Goal: Complete application form: Complete application form

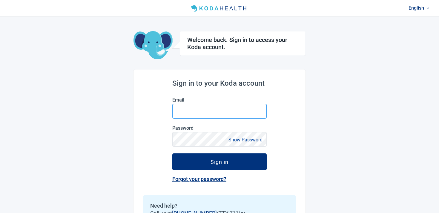
click at [185, 109] on input "Email" at bounding box center [219, 110] width 94 height 15
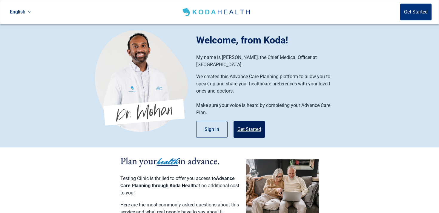
click at [239, 121] on button "Get Started" at bounding box center [249, 129] width 31 height 17
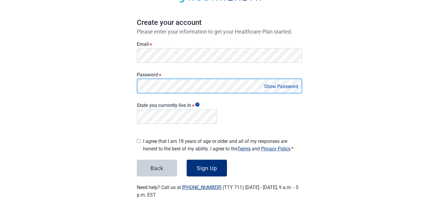
scroll to position [44, 0]
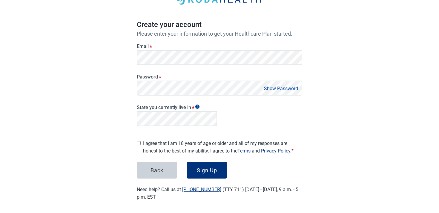
click at [141, 138] on div "I agree that I am 18 years of age or older and all of my responses are honest t…" at bounding box center [220, 145] width 166 height 17
click at [140, 141] on input "I agree that I am 18 years of age or older and all of my responses are honest t…" at bounding box center [139, 143] width 4 height 4
checkbox input "true"
click at [213, 164] on button "Sign Up" at bounding box center [207, 169] width 40 height 17
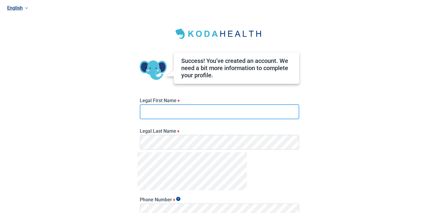
click at [149, 110] on input "Legal First Name *" at bounding box center [220, 111] width 160 height 15
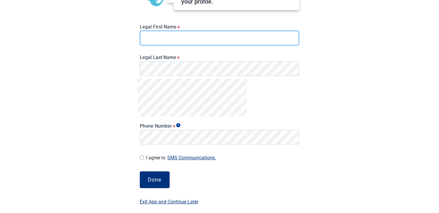
scroll to position [78, 0]
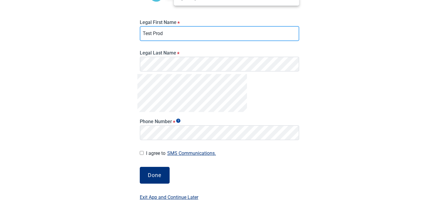
type input "Test Prod"
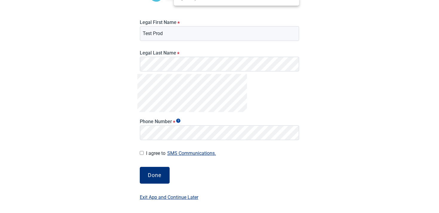
click at [252, 95] on div "Phone Number *" at bounding box center [220, 108] width 164 height 68
click at [203, 125] on div "Phone Number *" at bounding box center [220, 129] width 160 height 22
click at [143, 154] on input "I agree to SMS Communications." at bounding box center [142, 153] width 4 height 4
checkbox input "false"
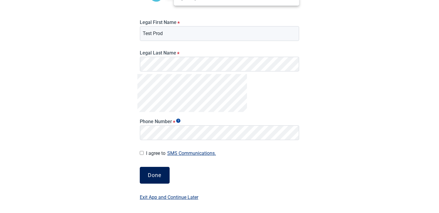
click at [149, 170] on button "Done" at bounding box center [155, 175] width 30 height 17
click at [160, 171] on button "Done" at bounding box center [155, 175] width 30 height 17
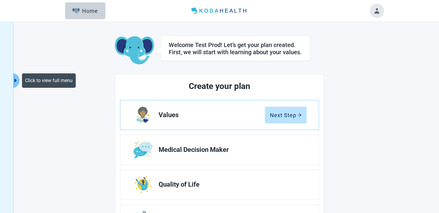
click at [14, 74] on button "Click to view full menu" at bounding box center [15, 80] width 7 height 15
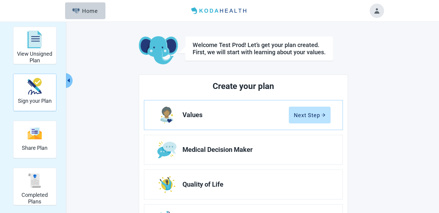
click at [32, 100] on h2 "Sign your Plan" at bounding box center [35, 100] width 34 height 7
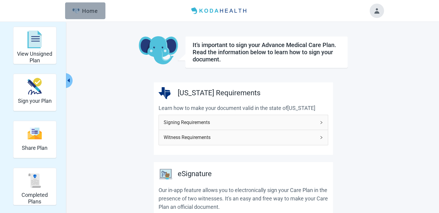
click at [81, 6] on button "Home" at bounding box center [85, 10] width 40 height 17
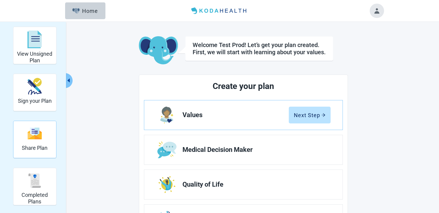
click at [37, 142] on div "Share Plan" at bounding box center [35, 133] width 26 height 22
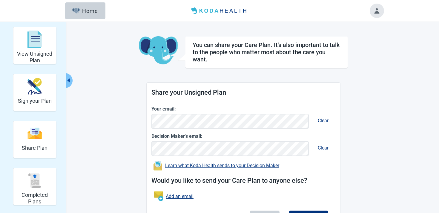
scroll to position [36, 0]
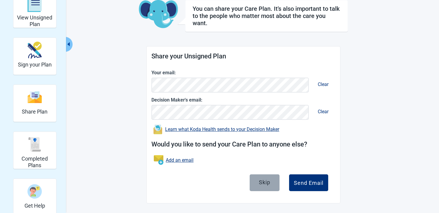
click at [265, 179] on div "Skip" at bounding box center [264, 182] width 11 height 6
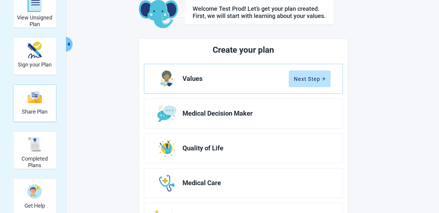
click at [39, 106] on div "Share Plan" at bounding box center [35, 97] width 26 height 22
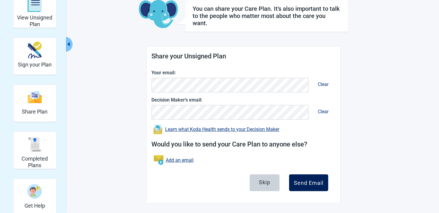
click at [307, 178] on button "Send Email" at bounding box center [308, 182] width 39 height 17
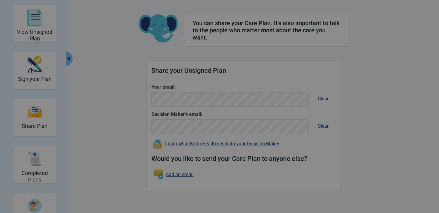
scroll to position [22, 0]
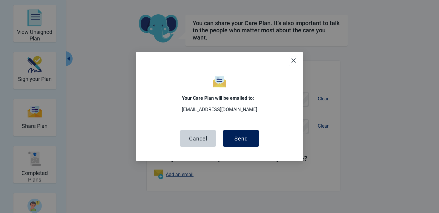
click at [246, 140] on div "Send" at bounding box center [241, 138] width 13 height 6
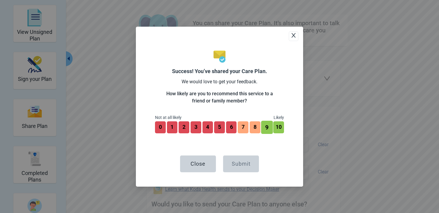
click at [267, 124] on button "9" at bounding box center [267, 126] width 12 height 13
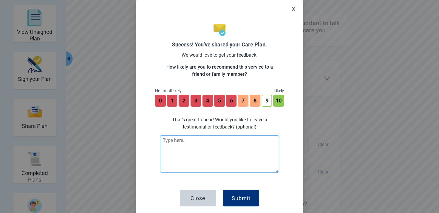
click at [239, 158] on textarea at bounding box center [220, 153] width 120 height 37
type textarea "test"
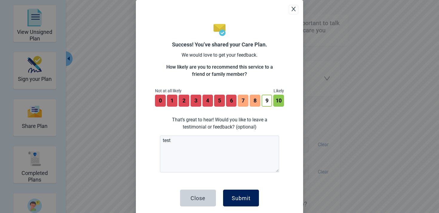
click at [229, 190] on button "Submit" at bounding box center [241, 197] width 36 height 17
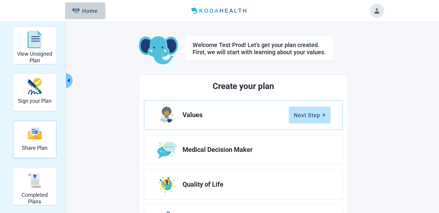
click at [32, 136] on img "Share Plan" at bounding box center [35, 133] width 14 height 13
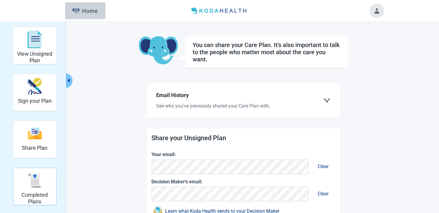
click at [43, 175] on div "Completed Plans" at bounding box center [35, 180] width 38 height 22
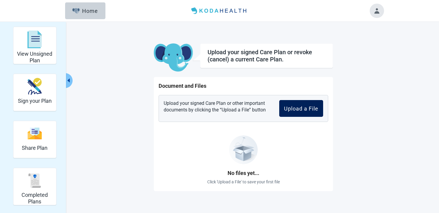
click at [299, 111] on button "Upload a File" at bounding box center [301, 108] width 44 height 17
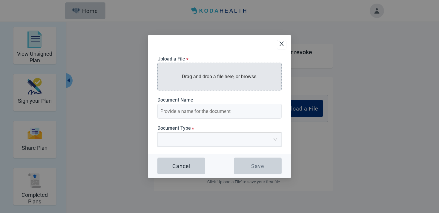
click at [211, 75] on p "Drag and drop a file here, or browse." at bounding box center [220, 76] width 76 height 7
type input "Koda Legal Consent by pt"
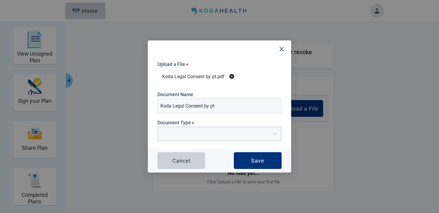
click at [182, 125] on label "Document Type *" at bounding box center [220, 123] width 124 height 6
click at [182, 127] on input "Document Type *" at bounding box center [218, 131] width 112 height 9
click at [181, 133] on input "Document Type *" at bounding box center [218, 131] width 112 height 9
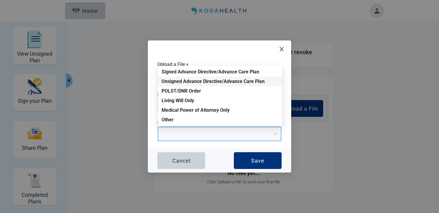
click at [185, 79] on div "Unsigned Advance Directive/Advance Care Plan" at bounding box center [220, 81] width 117 height 7
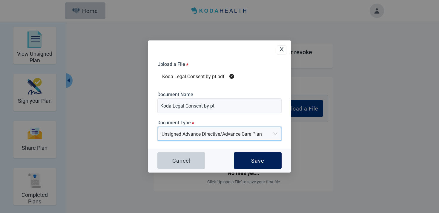
click at [262, 155] on button "Save" at bounding box center [258, 160] width 48 height 17
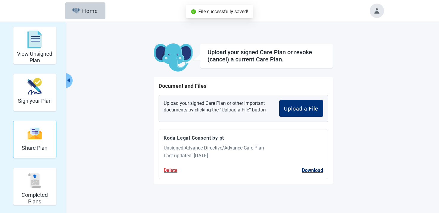
click at [39, 129] on img "Share Plan" at bounding box center [35, 133] width 14 height 13
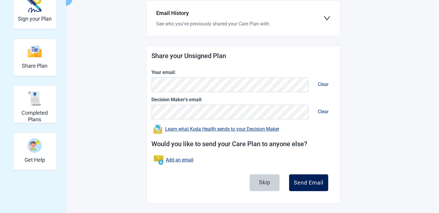
click at [308, 187] on button "Send Email" at bounding box center [308, 182] width 39 height 17
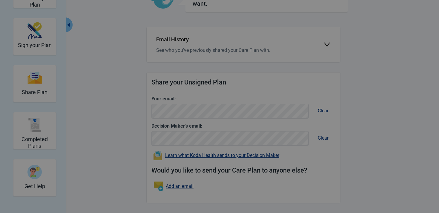
scroll to position [56, 0]
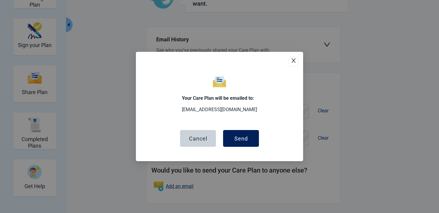
click at [248, 145] on button "Send" at bounding box center [241, 138] width 36 height 17
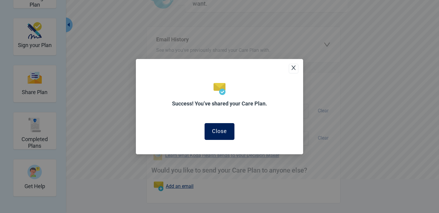
click at [220, 135] on button "Close" at bounding box center [220, 131] width 30 height 17
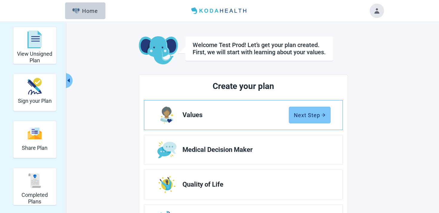
click at [317, 122] on button "Next Step" at bounding box center [310, 114] width 42 height 17
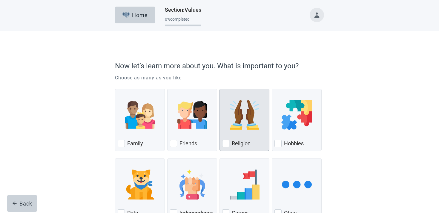
click at [240, 143] on label "Religion" at bounding box center [241, 143] width 19 height 7
checkbox input "true"
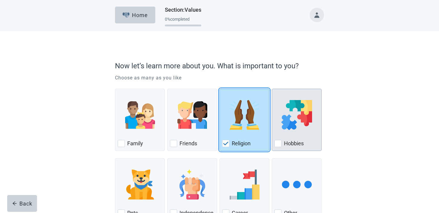
click at [288, 139] on div "Hobbies" at bounding box center [297, 143] width 45 height 10
click at [272, 89] on input "Hobbies" at bounding box center [272, 88] width 0 height 0
checkbox input "true"
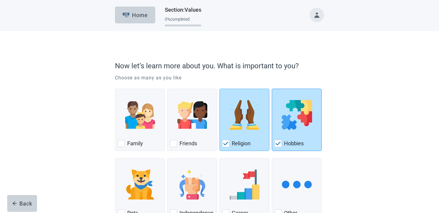
scroll to position [45, 0]
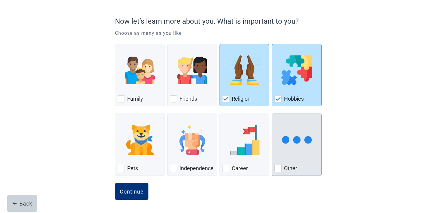
click at [300, 143] on img "Other, checkbox, not checked" at bounding box center [297, 140] width 30 height 30
click at [272, 114] on input "Other" at bounding box center [272, 113] width 0 height 0
checkbox input "true"
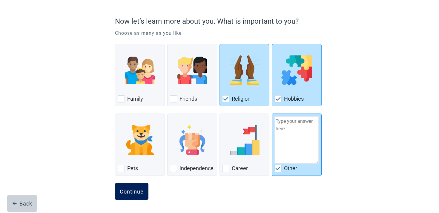
click at [126, 191] on div "Continue" at bounding box center [132, 191] width 24 height 6
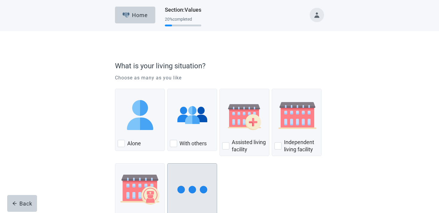
click at [189, 190] on img "Other, checkbox, not checked" at bounding box center [193, 189] width 30 height 30
click at [168, 163] on input "Other" at bounding box center [167, 163] width 0 height 0
checkbox input "true"
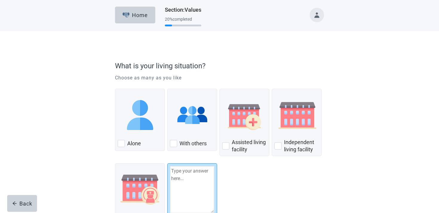
scroll to position [49, 0]
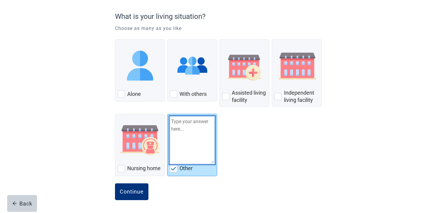
click at [186, 145] on textarea "Other" at bounding box center [192, 139] width 45 height 47
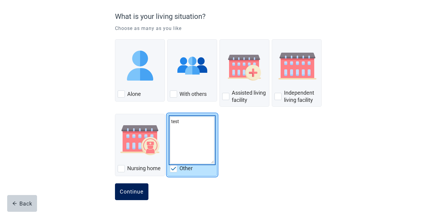
type textarea "test"
click at [141, 183] on button "Continue" at bounding box center [131, 191] width 33 height 17
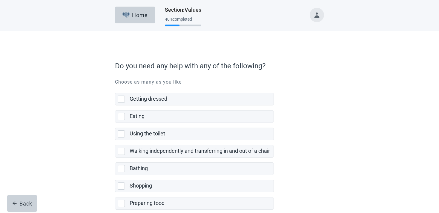
click at [157, 143] on label "Walking independently and transferring in and out of a chair" at bounding box center [194, 148] width 159 height 17
click at [115, 140] on input "Walking independently and transferring in and out of a chair" at bounding box center [115, 140] width 0 height 0
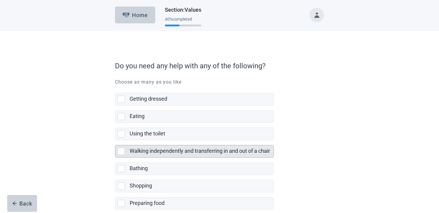
click at [153, 148] on label "Walking independently and transferring in and out of a chair" at bounding box center [200, 150] width 140 height 6
checkbox input "true"
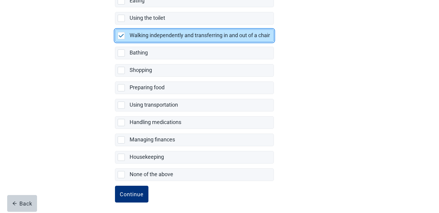
scroll to position [118, 0]
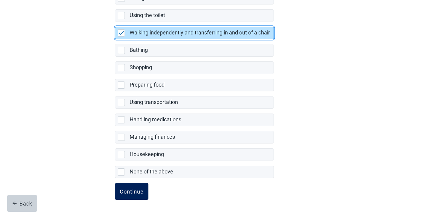
click at [126, 195] on button "Continue" at bounding box center [131, 191] width 33 height 17
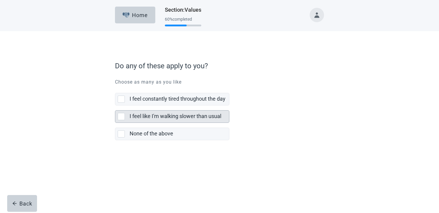
click at [159, 111] on div "I feel like I'm walking slower than usual" at bounding box center [180, 116] width 100 height 12
click at [115, 106] on input "I feel like I'm walking slower than usual" at bounding box center [115, 105] width 0 height 0
checkbox input "true"
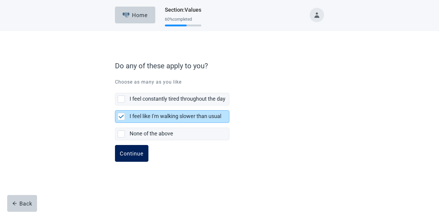
click at [128, 154] on div "Continue" at bounding box center [132, 153] width 24 height 6
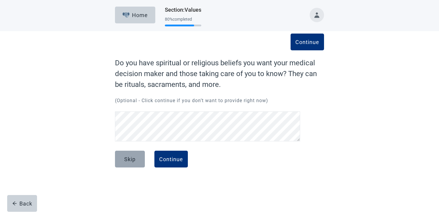
click at [126, 159] on div "Skip" at bounding box center [129, 159] width 11 height 6
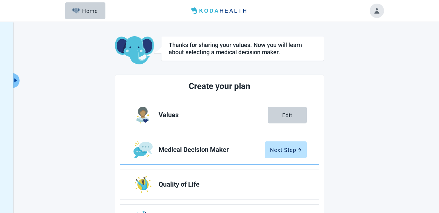
click at [295, 159] on link "Medical Decision Maker Next Step" at bounding box center [219, 149] width 198 height 29
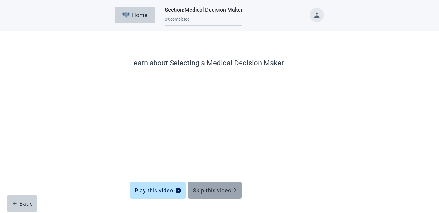
click at [206, 184] on button "Skip this video" at bounding box center [215, 189] width 54 height 17
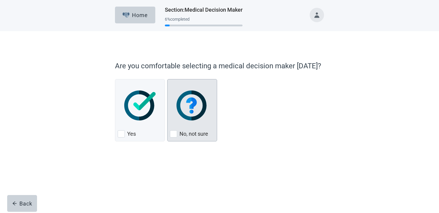
click at [186, 138] on div "No, not sure" at bounding box center [192, 110] width 50 height 62
click at [168, 79] on input "No, not sure" at bounding box center [167, 79] width 0 height 0
checkbox input "true"
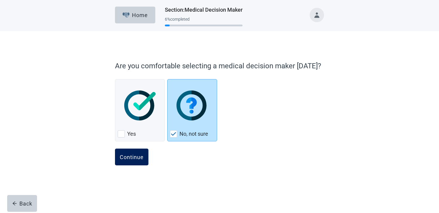
click at [132, 160] on div "Continue" at bounding box center [132, 157] width 24 height 6
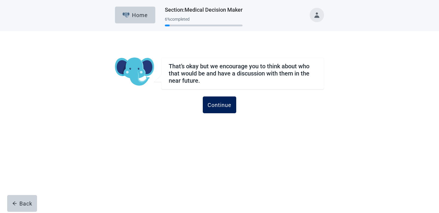
click at [220, 102] on div "Continue" at bounding box center [220, 105] width 24 height 6
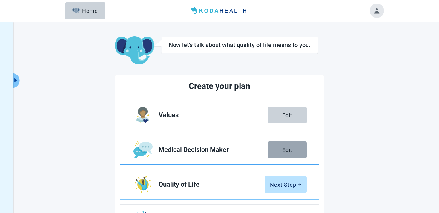
click at [289, 153] on button "Edit" at bounding box center [287, 149] width 39 height 17
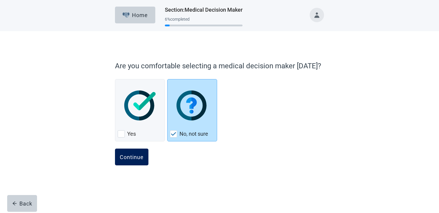
click at [127, 160] on button "Continue" at bounding box center [131, 156] width 33 height 17
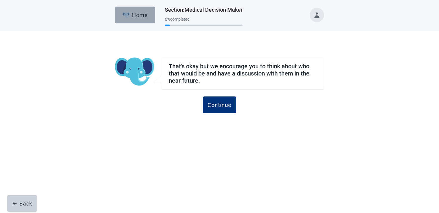
click at [141, 7] on button "Home" at bounding box center [135, 15] width 40 height 17
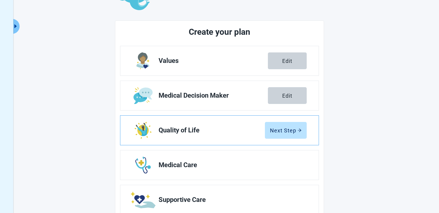
scroll to position [71, 0]
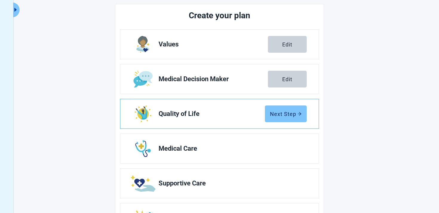
click at [294, 113] on div "Next Step" at bounding box center [286, 114] width 32 height 6
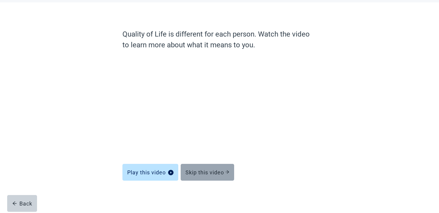
click at [206, 166] on button "Skip this video" at bounding box center [208, 172] width 54 height 17
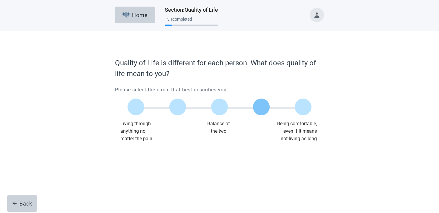
click at [261, 105] on label "Main content" at bounding box center [261, 106] width 17 height 17
click at [262, 107] on input "Quality of life scale: 75 out of 100. 75% between extremes" at bounding box center [262, 107] width 0 height 0
click at [125, 160] on button "Continue" at bounding box center [131, 154] width 33 height 17
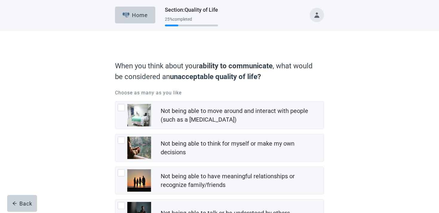
click at [125, 160] on div "Not being able to think for myself or make my own decisions" at bounding box center [219, 147] width 209 height 27
click at [115, 134] on input "Not being able to think for myself or make my own decisions" at bounding box center [115, 134] width 0 height 0
checkbox input "true"
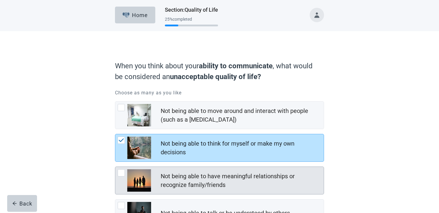
click at [122, 172] on div "Not being able to have meaningful relationships or recognize family/friends, ch…" at bounding box center [121, 172] width 7 height 7
click at [115, 167] on input "Not being able to have meaningful relationships or recognize family/friends" at bounding box center [115, 166] width 0 height 0
checkbox input "true"
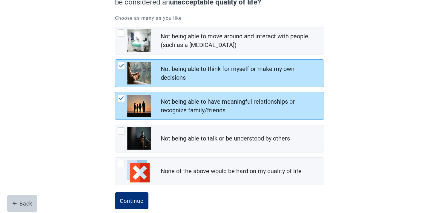
scroll to position [84, 0]
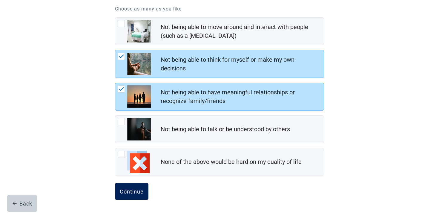
click at [115, 190] on button "Continue" at bounding box center [131, 191] width 33 height 17
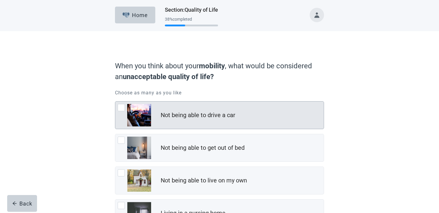
click at [158, 120] on div "Not being able to drive a car" at bounding box center [219, 114] width 209 height 27
click at [115, 101] on input "Not being able to drive a car" at bounding box center [115, 101] width 0 height 0
checkbox input "true"
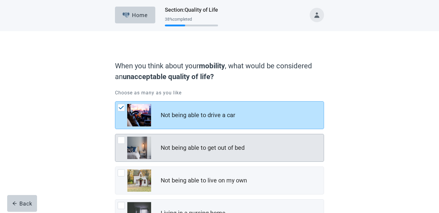
click at [154, 145] on div "Not being able to get out of bed" at bounding box center [219, 147] width 209 height 27
click at [115, 134] on input "Not being able to get out of bed" at bounding box center [115, 134] width 0 height 0
checkbox input "true"
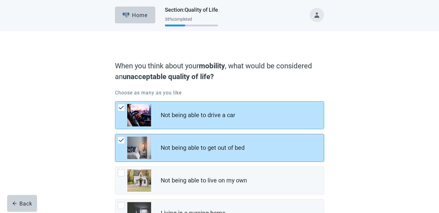
scroll to position [84, 0]
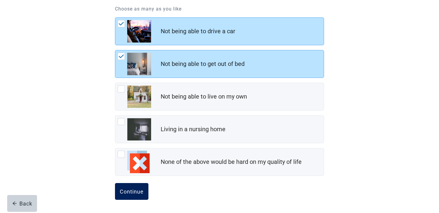
click at [133, 191] on div "Continue" at bounding box center [132, 191] width 24 height 6
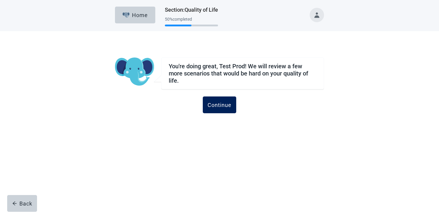
click at [212, 99] on button "Continue" at bounding box center [219, 104] width 33 height 17
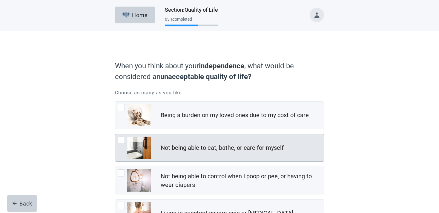
click at [169, 147] on div "Not being able to eat, bathe, or care for myself" at bounding box center [222, 147] width 123 height 9
click at [115, 134] on input "Not being able to eat, bathe, or care for myself" at bounding box center [115, 134] width 0 height 0
checkbox input "true"
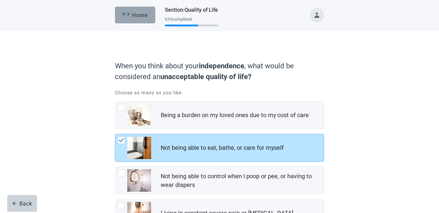
click at [138, 10] on button "Home" at bounding box center [135, 15] width 40 height 17
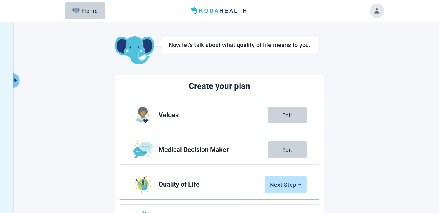
scroll to position [64, 0]
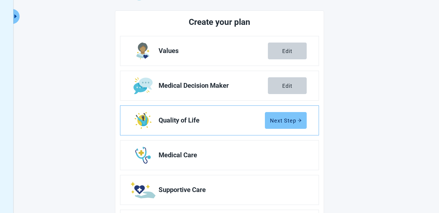
click at [296, 128] on button "Next Step" at bounding box center [286, 120] width 42 height 17
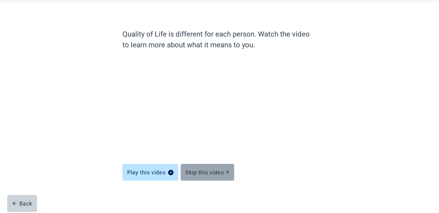
click at [228, 168] on button "Skip this video" at bounding box center [208, 172] width 54 height 17
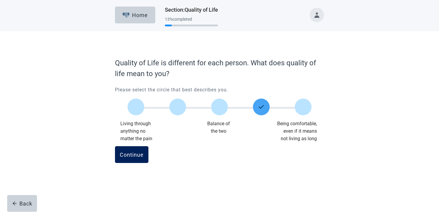
click at [117, 151] on button "Continue" at bounding box center [131, 154] width 33 height 17
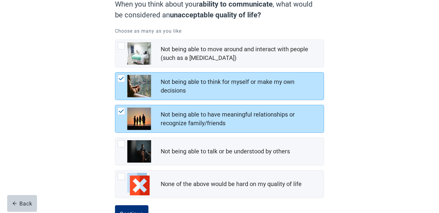
scroll to position [84, 0]
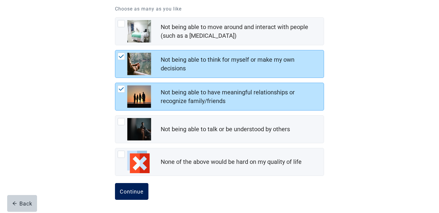
click at [126, 192] on div "Continue" at bounding box center [132, 191] width 24 height 6
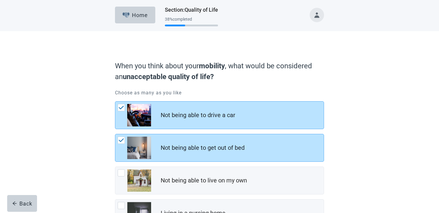
scroll to position [84, 0]
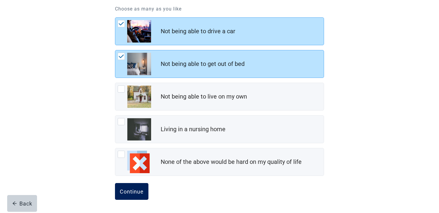
click at [130, 191] on div "Continue" at bounding box center [132, 191] width 24 height 6
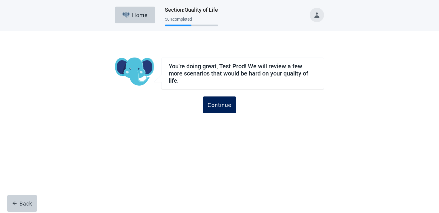
click at [223, 106] on div "Continue" at bounding box center [220, 105] width 24 height 6
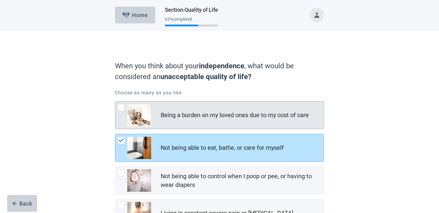
scroll to position [116, 0]
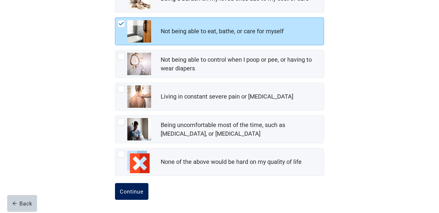
click at [135, 187] on button "Continue" at bounding box center [131, 191] width 33 height 17
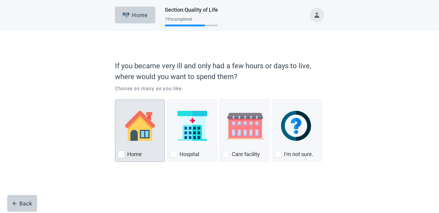
click at [149, 152] on div "Home" at bounding box center [140, 154] width 45 height 10
click at [115, 100] on input "Home" at bounding box center [115, 99] width 0 height 0
checkbox input "true"
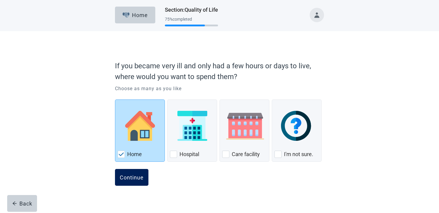
click at [132, 177] on div "Continue" at bounding box center [132, 177] width 24 height 6
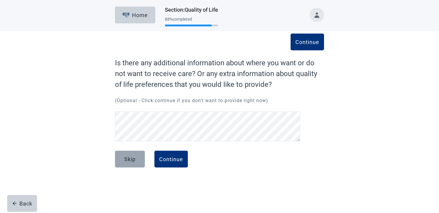
click at [129, 156] on div "Skip" at bounding box center [129, 159] width 11 height 6
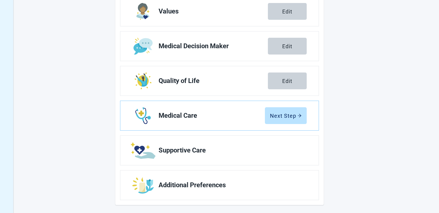
scroll to position [108, 0]
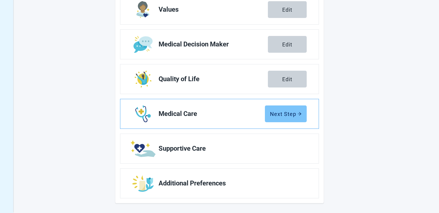
click at [281, 118] on button "Next Step" at bounding box center [286, 113] width 42 height 17
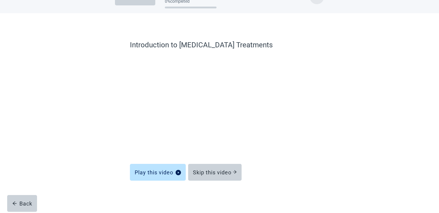
scroll to position [18, 0]
click at [210, 168] on button "Skip this video" at bounding box center [215, 172] width 54 height 17
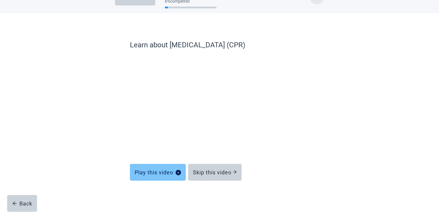
click at [170, 168] on button "Play this video" at bounding box center [158, 172] width 56 height 17
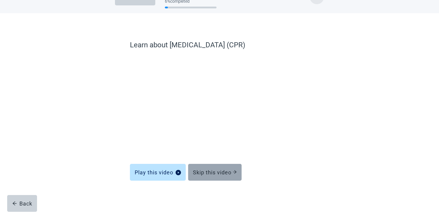
click at [222, 167] on button "Skip this video" at bounding box center [215, 172] width 54 height 17
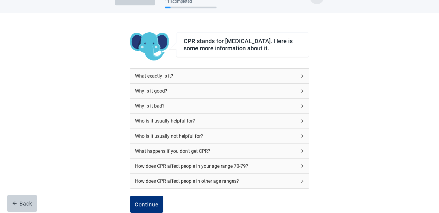
click at [205, 173] on div "How does CPR affect people in your age range 70-79?" at bounding box center [219, 165] width 179 height 15
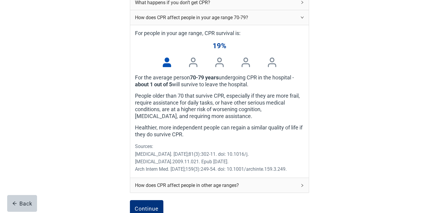
scroll to position [228, 0]
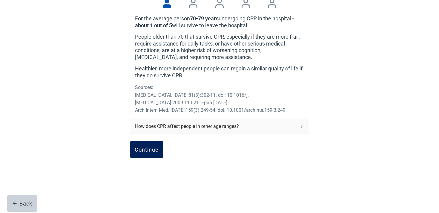
click at [150, 153] on button "Continue" at bounding box center [146, 149] width 33 height 17
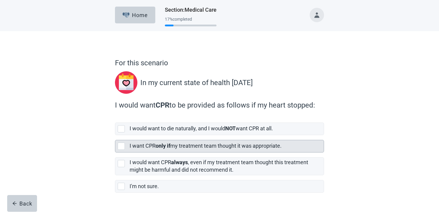
click at [168, 147] on strong "only if" at bounding box center [163, 145] width 15 height 6
checkbox input "true"
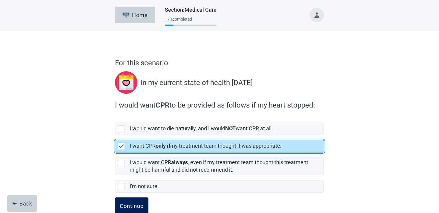
click at [138, 205] on div "Continue" at bounding box center [132, 205] width 24 height 6
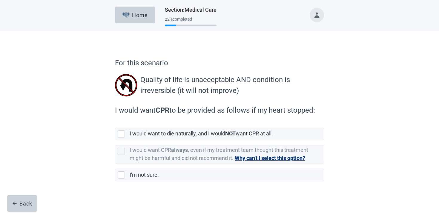
click at [180, 140] on label "I would want CPR always , even if my treatment team thought this treatment migh…" at bounding box center [219, 152] width 209 height 24
click at [115, 140] on input "I would want CPR always , even if my treatment team thought this treatment migh…" at bounding box center [115, 140] width 0 height 0
checkbox input "false"
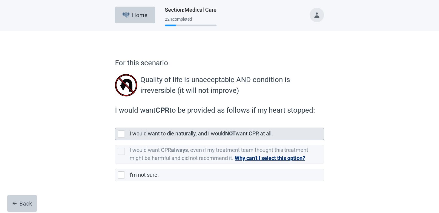
click at [179, 134] on label "I would want to die naturally, and I would NOT want CPR at all." at bounding box center [201, 133] width 143 height 6
checkbox input "true"
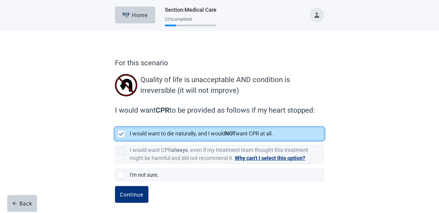
click at [143, 184] on form "For this scenario Quality of life is unacceptable AND condition is irreversible…" at bounding box center [219, 136] width 209 height 158
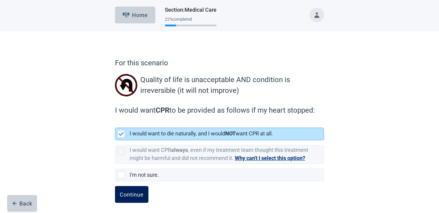
click at [141, 190] on button "Continue" at bounding box center [131, 194] width 33 height 17
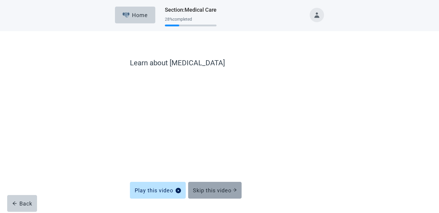
click at [228, 186] on button "Skip this video" at bounding box center [215, 189] width 54 height 17
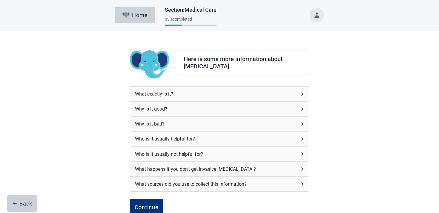
scroll to position [58, 0]
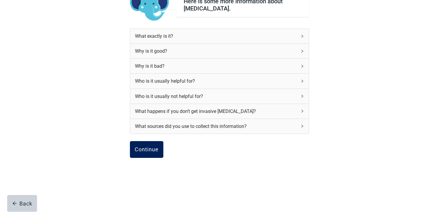
click at [145, 154] on button "Continue" at bounding box center [146, 149] width 33 height 17
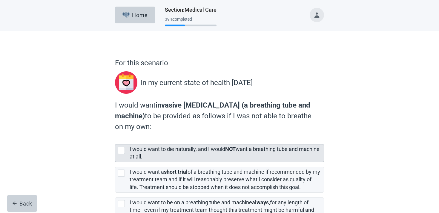
click at [189, 144] on div "I would want to die naturally, and I would NOT want a breathing tube and machin…" at bounding box center [227, 152] width 194 height 17
click at [115, 139] on input "I would want to die naturally, and I would NOT want a breathing tube and machin…" at bounding box center [115, 139] width 0 height 0
checkbox input "true"
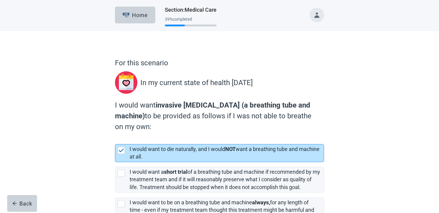
scroll to position [62, 0]
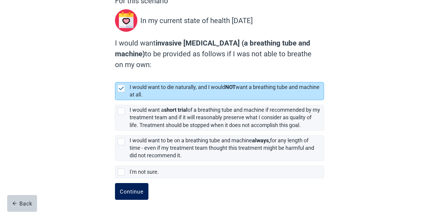
click at [132, 196] on button "Continue" at bounding box center [131, 191] width 33 height 17
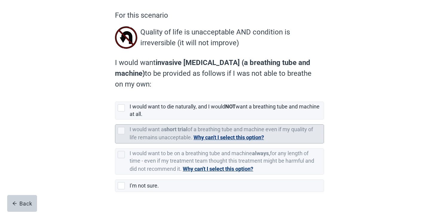
scroll to position [52, 0]
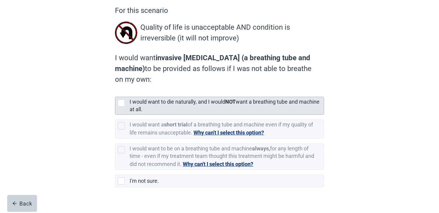
click at [188, 103] on label "I would want to die naturally, and I would NOT want a breathing tube and machin…" at bounding box center [225, 105] width 190 height 14
checkbox input "true"
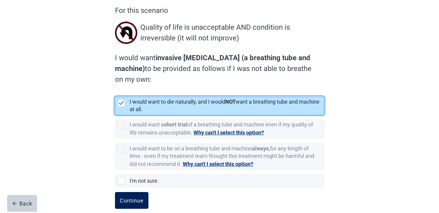
click at [127, 196] on button "Continue" at bounding box center [131, 200] width 33 height 17
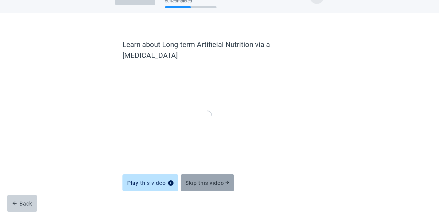
scroll to position [18, 0]
click at [215, 174] on button "Skip this video" at bounding box center [208, 182] width 54 height 17
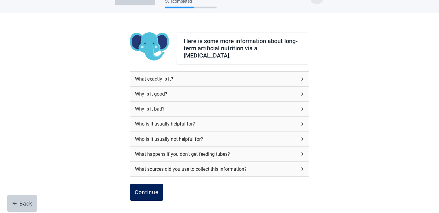
click at [157, 191] on div "Continue" at bounding box center [147, 192] width 24 height 6
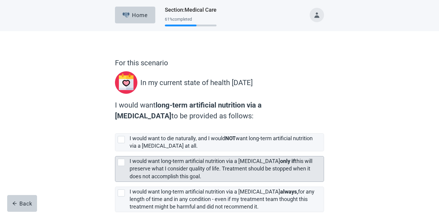
click at [156, 164] on div "I would want long-term artificial nutrition via a [MEDICAL_DATA] only if this w…" at bounding box center [225, 168] width 191 height 22
click at [115, 151] on input "I would want long-term artificial nutrition via a [MEDICAL_DATA] only if this w…" at bounding box center [115, 151] width 0 height 0
checkbox input "true"
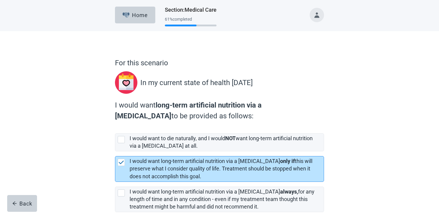
scroll to position [51, 0]
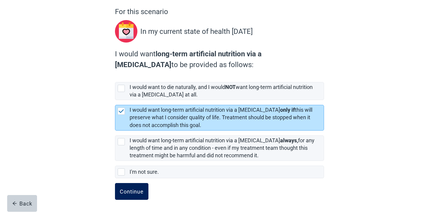
click at [137, 187] on button "Continue" at bounding box center [131, 191] width 33 height 17
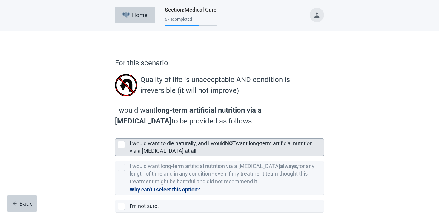
click at [154, 140] on label "I would want to die naturally, and I would NOT want long-term artificial nutrit…" at bounding box center [221, 147] width 183 height 14
checkbox input "true"
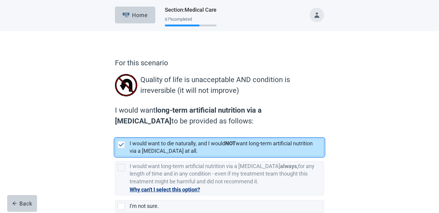
scroll to position [34, 0]
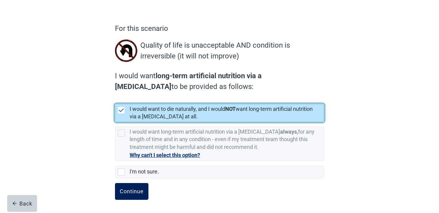
click at [124, 193] on div "Continue" at bounding box center [132, 191] width 24 height 6
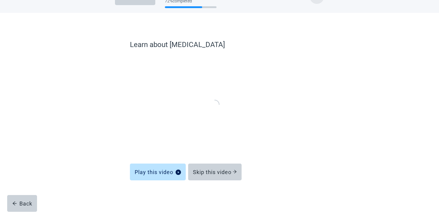
scroll to position [18, 0]
click at [209, 166] on button "Skip this video" at bounding box center [215, 172] width 54 height 17
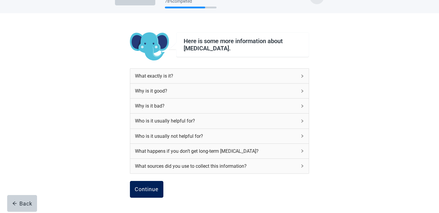
click at [130, 184] on button "Continue" at bounding box center [146, 189] width 33 height 17
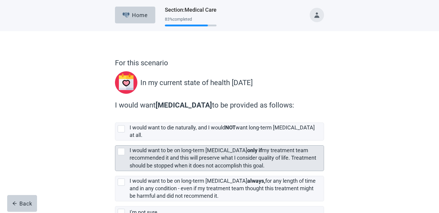
click at [138, 147] on label "I would want to be on long-term [MEDICAL_DATA] only if my treatment team recomm…" at bounding box center [223, 157] width 187 height 21
checkbox input "true"
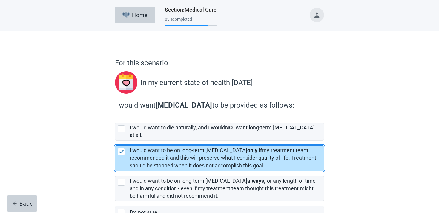
scroll to position [35, 0]
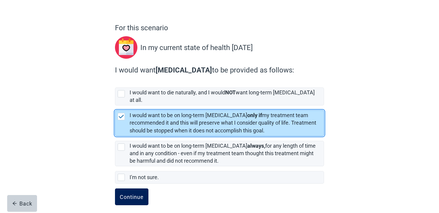
click at [128, 197] on button "Continue" at bounding box center [131, 196] width 33 height 17
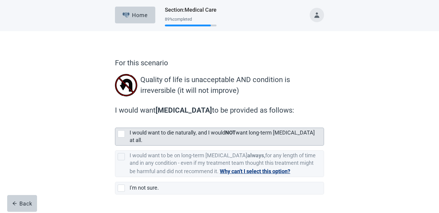
click at [149, 129] on div "I would want to die naturally, and I would NOT want long-term [MEDICAL_DATA] at…" at bounding box center [227, 136] width 194 height 17
click at [115, 123] on input "I would want to die naturally, and I would NOT want long-term [MEDICAL_DATA] at…" at bounding box center [115, 123] width 0 height 0
checkbox input "true"
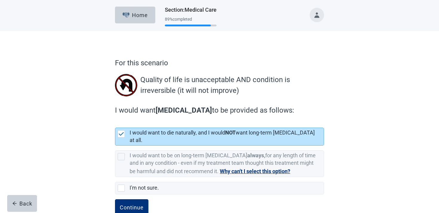
click at [128, 191] on form "For this scenario Quality of life is unacceptable AND condition is irreversible…" at bounding box center [219, 142] width 209 height 171
click at [128, 199] on button "Continue" at bounding box center [131, 207] width 33 height 17
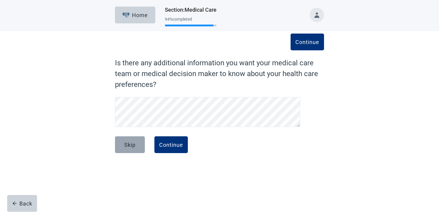
click at [135, 140] on button "Skip" at bounding box center [130, 144] width 30 height 17
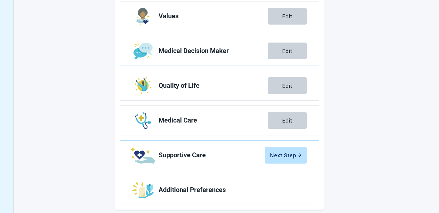
scroll to position [105, 0]
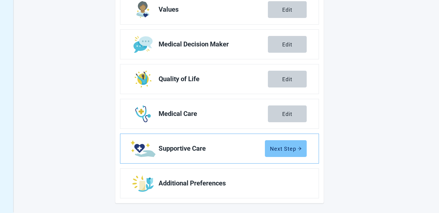
click at [284, 144] on button "Next Step" at bounding box center [286, 148] width 42 height 17
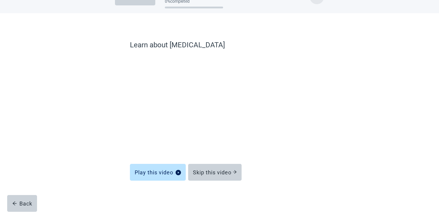
scroll to position [18, 0]
click at [215, 171] on div "Skip this video" at bounding box center [215, 172] width 44 height 6
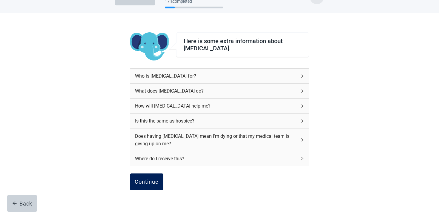
click at [139, 184] on div "Continue" at bounding box center [147, 181] width 24 height 6
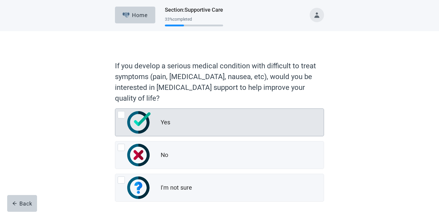
click at [162, 131] on div "Yes" at bounding box center [219, 122] width 209 height 27
click at [115, 109] on input "Yes" at bounding box center [115, 108] width 0 height 0
radio input "true"
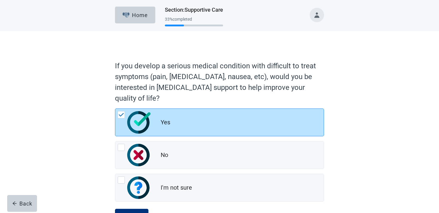
scroll to position [26, 0]
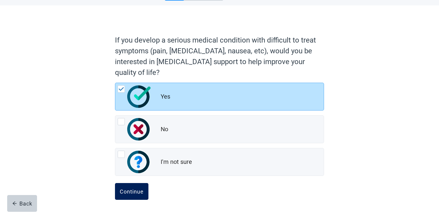
click at [129, 185] on button "Continue" at bounding box center [131, 191] width 33 height 17
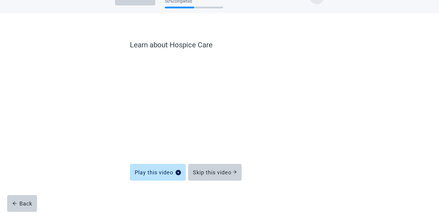
scroll to position [18, 0]
click at [211, 170] on div "Skip this video" at bounding box center [215, 172] width 44 height 6
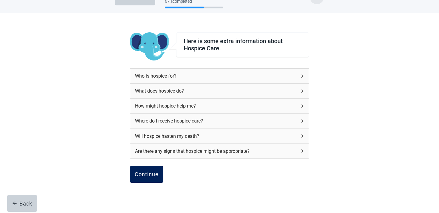
click at [146, 171] on div "Continue" at bounding box center [147, 174] width 24 height 6
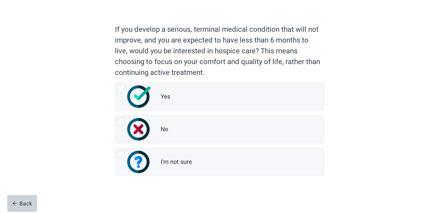
scroll to position [36, 0]
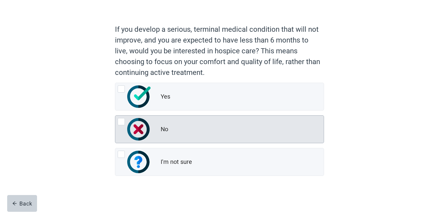
click at [158, 130] on div "No" at bounding box center [219, 128] width 209 height 27
click at [115, 115] on input "No" at bounding box center [115, 115] width 0 height 0
radio input "true"
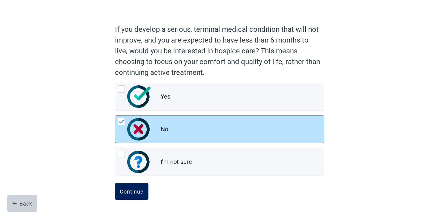
click at [139, 184] on button "Continue" at bounding box center [131, 191] width 33 height 17
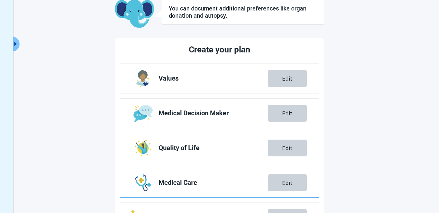
scroll to position [105, 0]
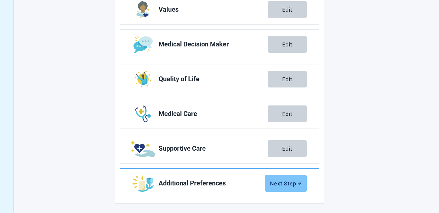
click at [278, 175] on button "Next Step" at bounding box center [286, 183] width 42 height 17
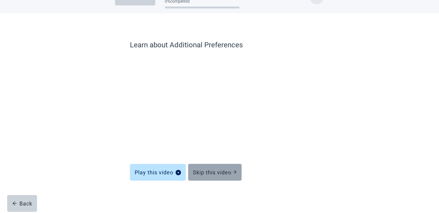
scroll to position [18, 0]
click at [224, 178] on button "Skip this video" at bounding box center [215, 172] width 54 height 17
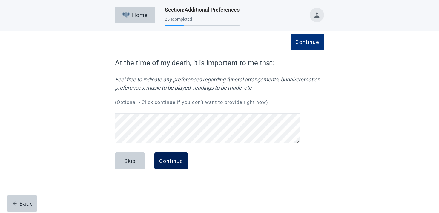
click at [167, 158] on div "Continue" at bounding box center [171, 161] width 24 height 6
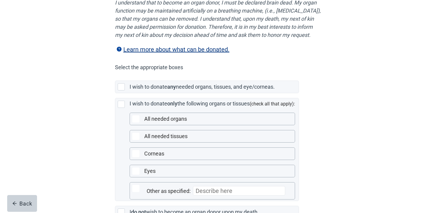
scroll to position [127, 0]
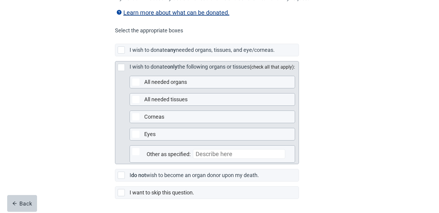
click at [181, 70] on label "the following organs or tissues" at bounding box center [214, 66] width 72 height 6
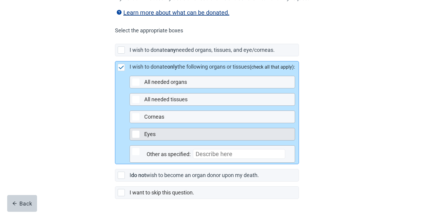
scroll to position [156, 0]
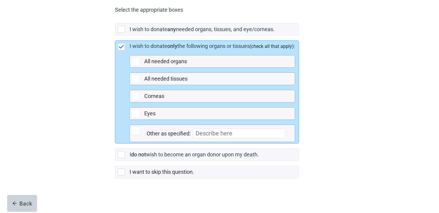
click at [140, 170] on label "I want to skip this question." at bounding box center [162, 171] width 65 height 6
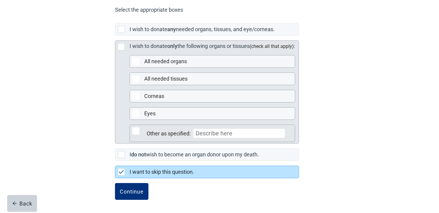
click at [150, 130] on div "Other as specified:" at bounding box center [218, 133] width 142 height 10
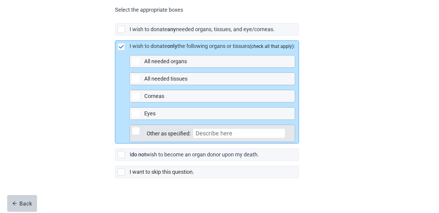
click at [136, 130] on div "Main content" at bounding box center [135, 130] width 7 height 7
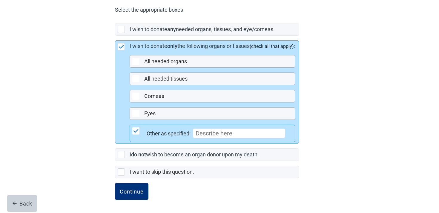
click at [215, 134] on input "Main content" at bounding box center [239, 133] width 92 height 10
type input "nose"
click at [143, 189] on div "Continue" at bounding box center [132, 191] width 24 height 6
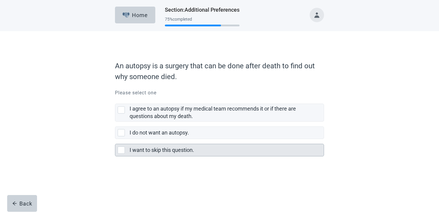
click at [157, 148] on label "I want to skip this question." at bounding box center [162, 149] width 65 height 6
checkbox input "true"
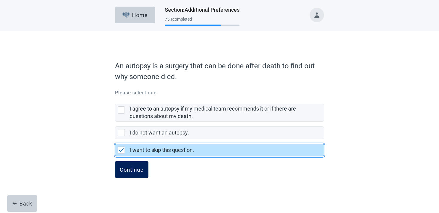
click at [131, 167] on div "Continue" at bounding box center [132, 169] width 24 height 6
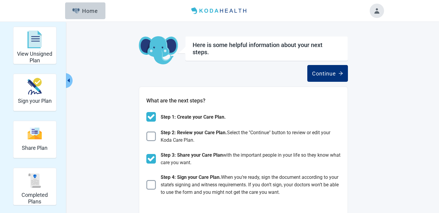
click at [151, 131] on div "Step 2: Review your Care Plan. Select the "Continue" button to review or edit y…" at bounding box center [243, 136] width 194 height 15
click at [152, 137] on img "Main content" at bounding box center [151, 136] width 10 height 10
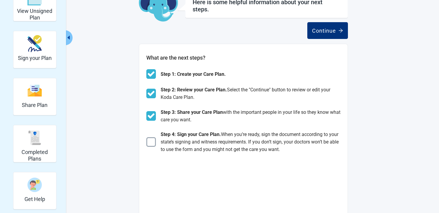
scroll to position [23, 0]
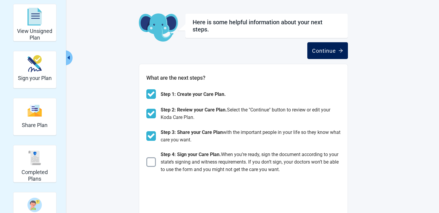
click at [323, 50] on div "Continue" at bounding box center [327, 51] width 31 height 6
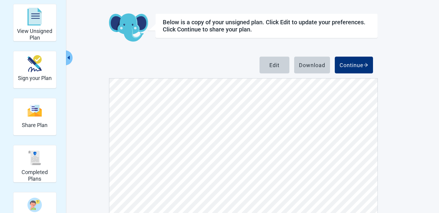
scroll to position [3426, 0]
click at [33, 109] on img "Share Plan" at bounding box center [35, 110] width 14 height 13
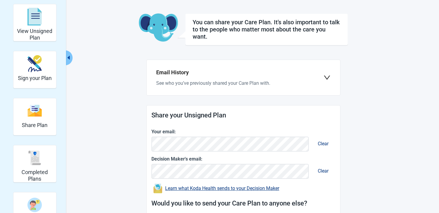
scroll to position [82, 0]
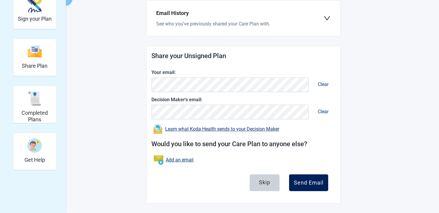
click at [308, 178] on button "Send Email" at bounding box center [308, 182] width 39 height 17
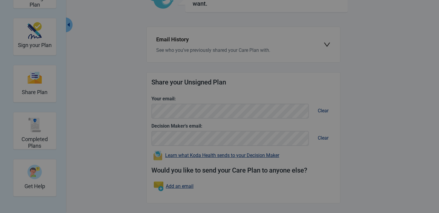
scroll to position [56, 0]
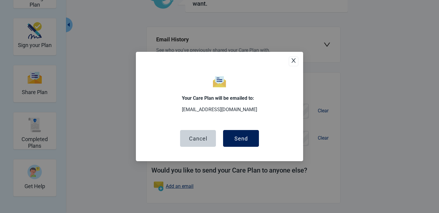
click at [248, 140] on button "Send" at bounding box center [241, 138] width 36 height 17
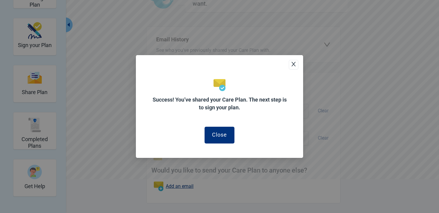
click at [207, 125] on div "Close" at bounding box center [220, 127] width 148 height 32
click at [213, 132] on div "Close" at bounding box center [219, 134] width 15 height 6
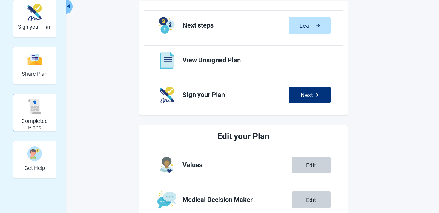
click at [46, 110] on div "Completed Plans" at bounding box center [35, 106] width 38 height 22
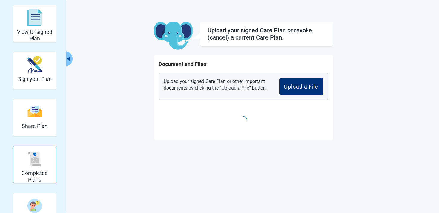
scroll to position [22, 0]
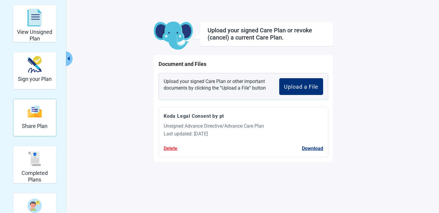
click at [39, 103] on div "Share Plan" at bounding box center [35, 111] width 26 height 22
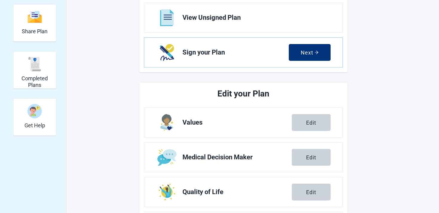
scroll to position [104, 0]
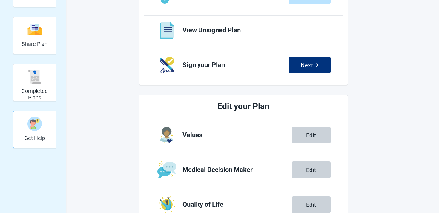
click at [39, 120] on img "Get Help" at bounding box center [35, 123] width 14 height 14
click at [17, 84] on div "Completed Plans" at bounding box center [35, 76] width 38 height 22
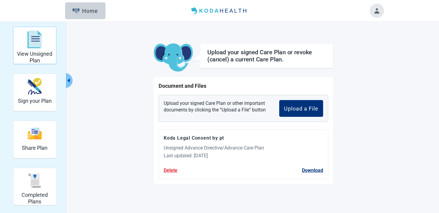
click at [50, 44] on div "View Unsigned Plan" at bounding box center [35, 39] width 38 height 22
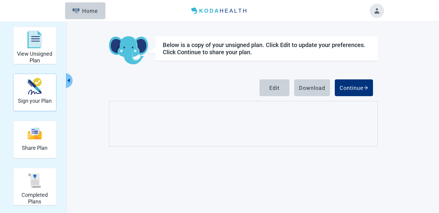
click at [48, 83] on div "Sign your Plan" at bounding box center [35, 86] width 34 height 22
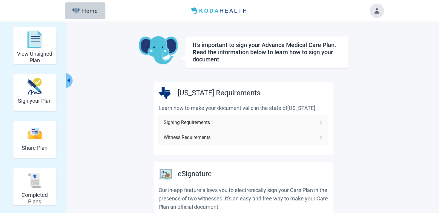
click at [378, 13] on button "Toggle account menu" at bounding box center [377, 11] width 14 height 14
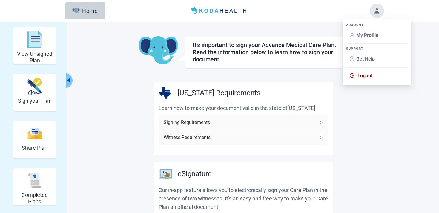
click at [363, 77] on span "Logout" at bounding box center [365, 76] width 15 height 6
